Goal: Navigation & Orientation: Find specific page/section

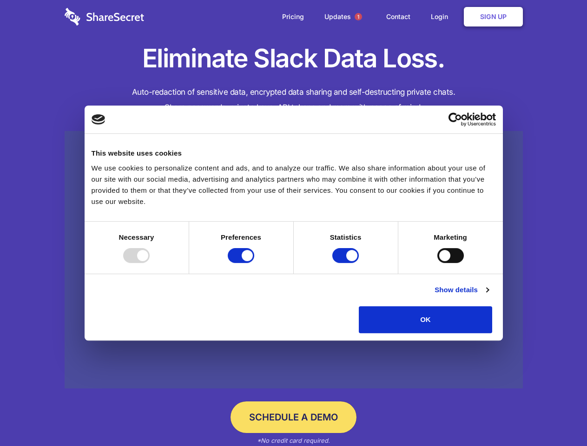
click at [150, 263] on div at bounding box center [136, 255] width 27 height 15
click at [254, 263] on input "Preferences" at bounding box center [241, 255] width 27 height 15
checkbox input "false"
click at [347, 263] on input "Statistics" at bounding box center [345, 255] width 27 height 15
checkbox input "false"
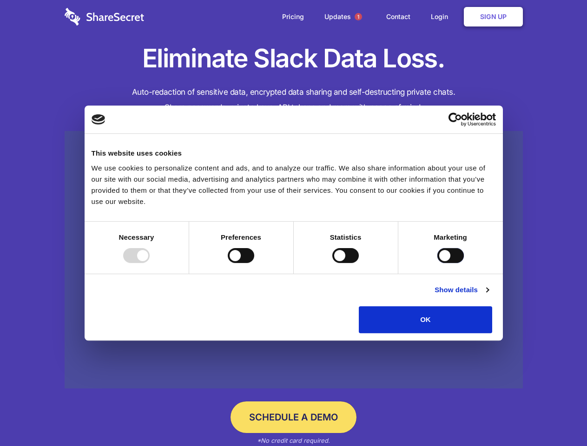
click at [438, 263] on input "Marketing" at bounding box center [451, 255] width 27 height 15
checkbox input "true"
click at [489, 296] on link "Show details" at bounding box center [462, 290] width 54 height 11
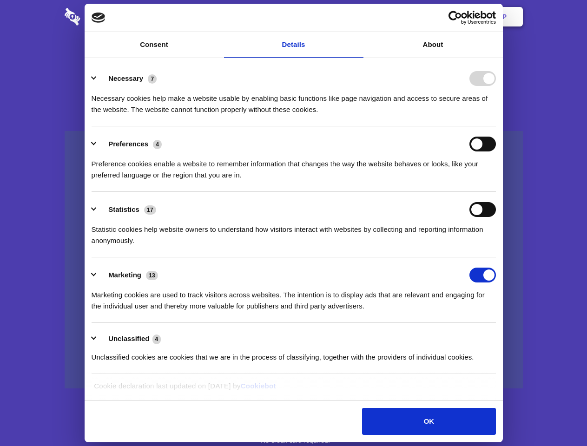
click at [496, 126] on li "Necessary 7 Necessary cookies help make a website usable by enabling basic func…" at bounding box center [294, 94] width 405 height 66
click at [358, 17] on span "1" at bounding box center [358, 16] width 7 height 7
